Goal: Information Seeking & Learning: Learn about a topic

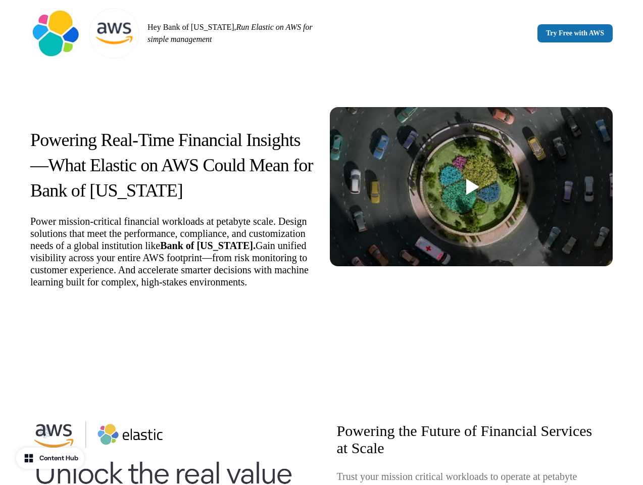
click at [321, 33] on div "Hey Bank of [US_STATE], Run Elastic on AWS for simple management Try Free with …" at bounding box center [321, 33] width 643 height 67
click at [174, 33] on p "Hey Bank of [US_STATE], Run Elastic on AWS for simple management" at bounding box center [232, 33] width 170 height 24
click at [469, 33] on div "Try Free with AWS" at bounding box center [469, 33] width 287 height 18
click at [321, 212] on div "Powering Real-Time Financial Insights—What Elastic on AWS Could Mean for Bank o…" at bounding box center [321, 206] width 643 height 278
click at [172, 214] on div "Powering Real-Time Financial Insights—What Elastic on AWS Could Mean for Bank o…" at bounding box center [171, 207] width 283 height 161
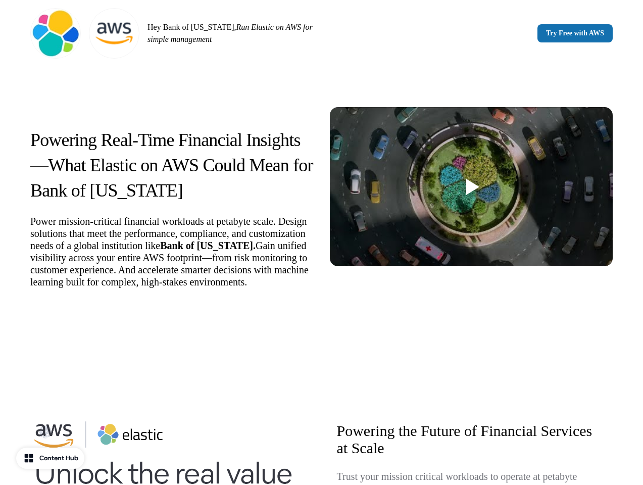
click at [471, 186] on div at bounding box center [472, 187] width 13 height 16
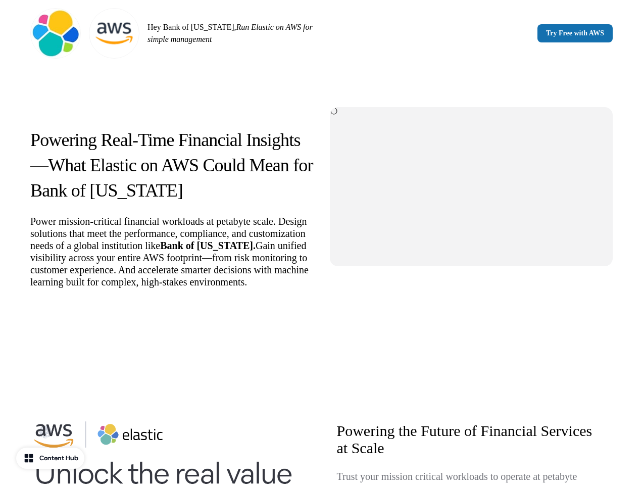
click at [321, 445] on div "Powering the Future of Financial Services at Scale Trust your mission critical …" at bounding box center [321, 494] width 582 height 202
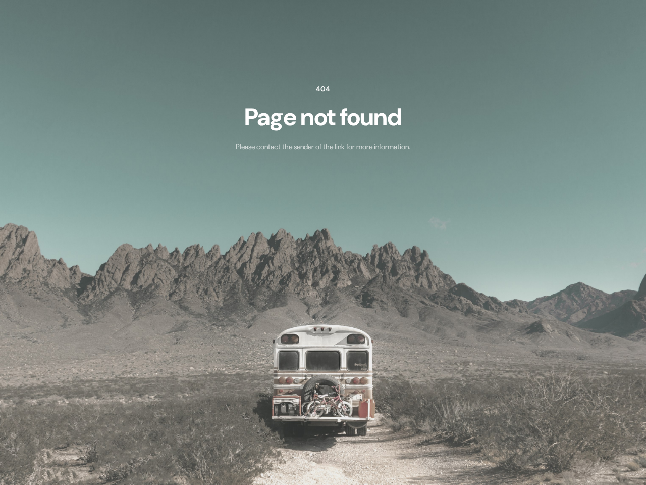
click at [52, 458] on img at bounding box center [323, 242] width 646 height 485
